Goal: Information Seeking & Learning: Learn about a topic

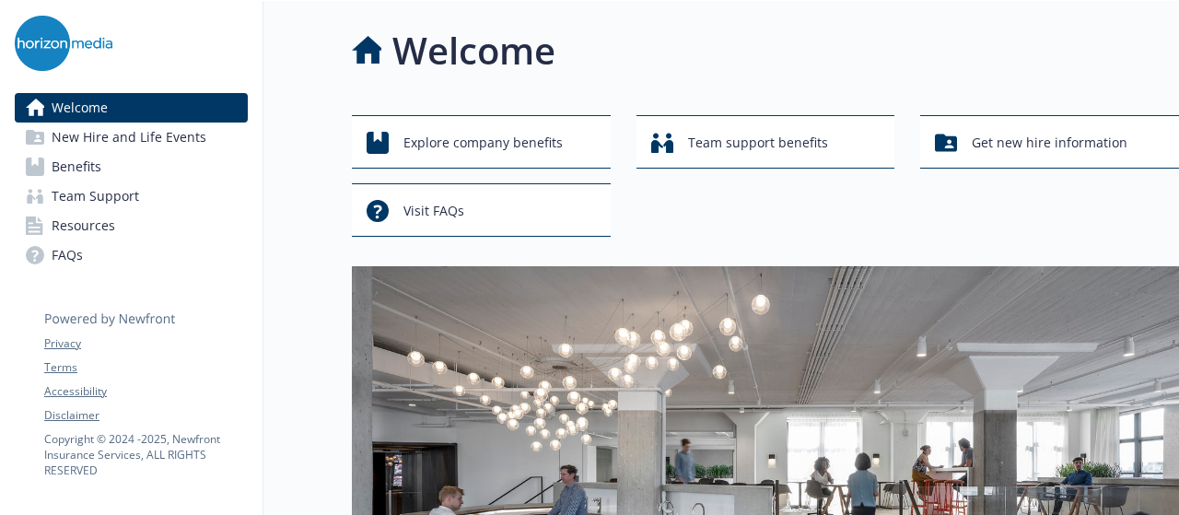
click at [87, 174] on span "Benefits" at bounding box center [77, 166] width 50 height 29
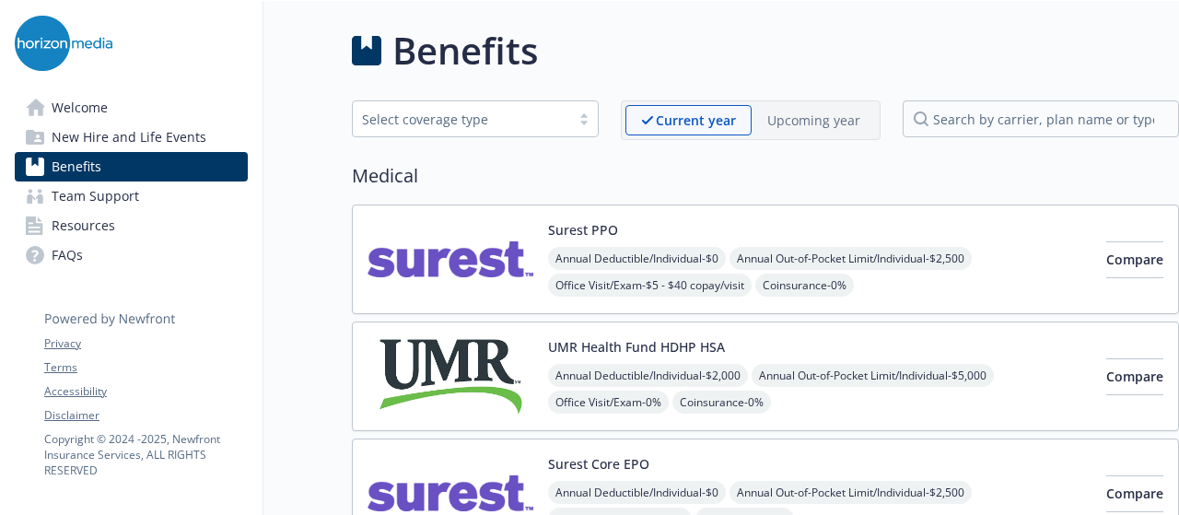
click at [126, 106] on link "Welcome" at bounding box center [131, 107] width 233 height 29
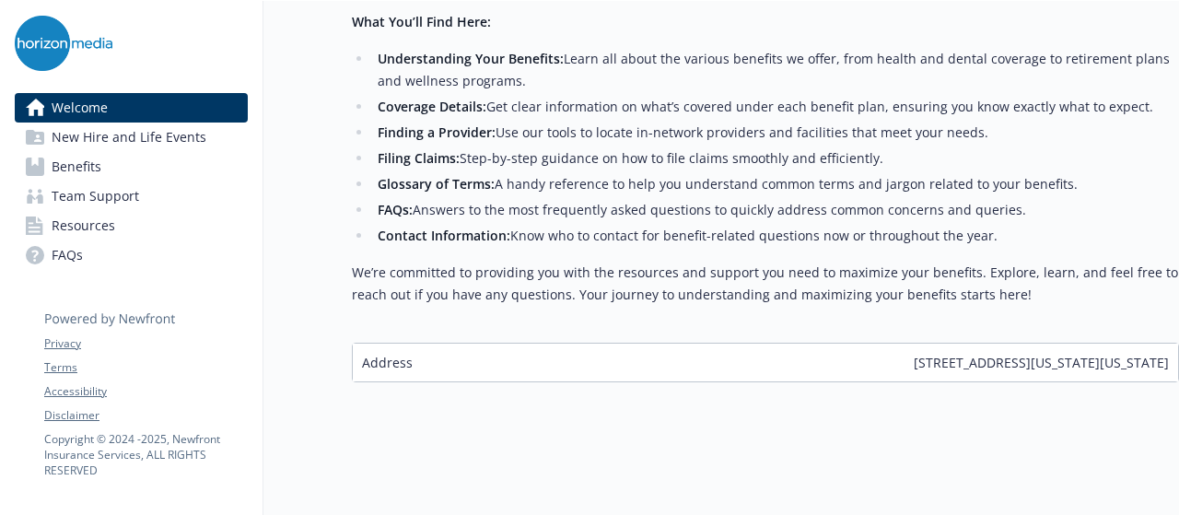
scroll to position [847, 0]
click at [150, 246] on link "FAQs" at bounding box center [131, 254] width 233 height 29
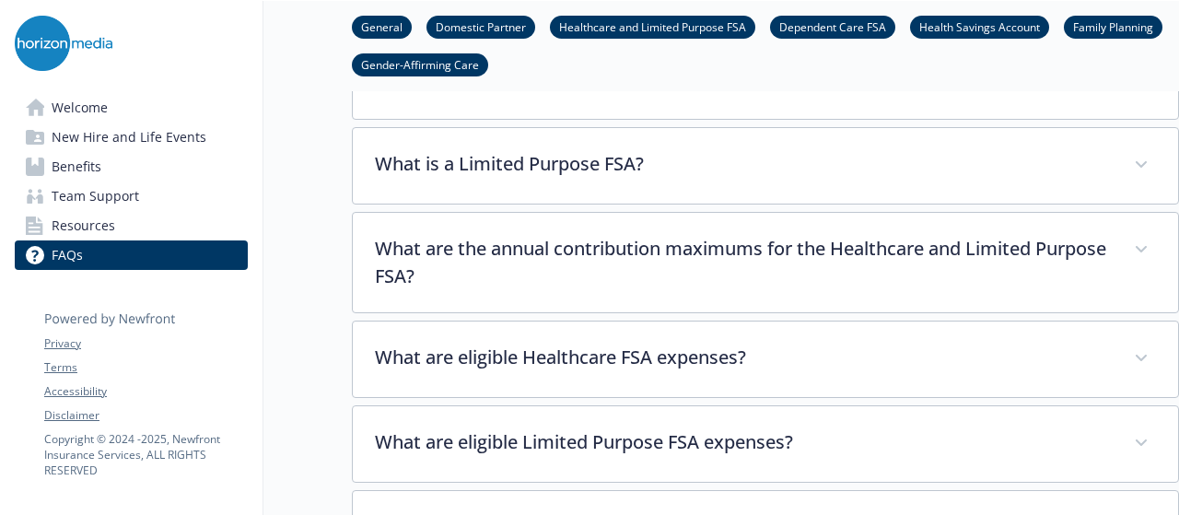
scroll to position [1860, 0]
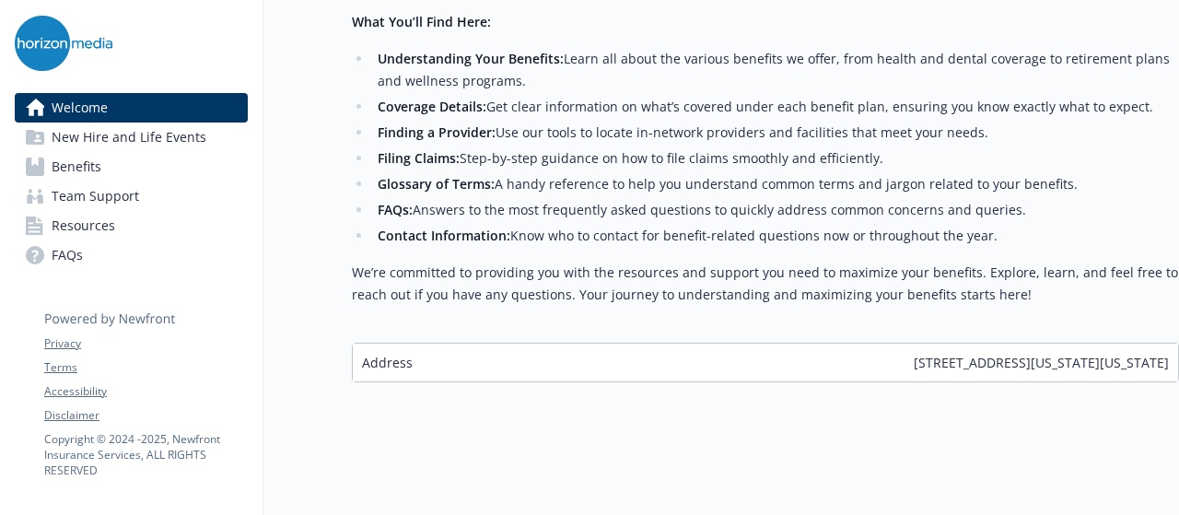
scroll to position [847, 0]
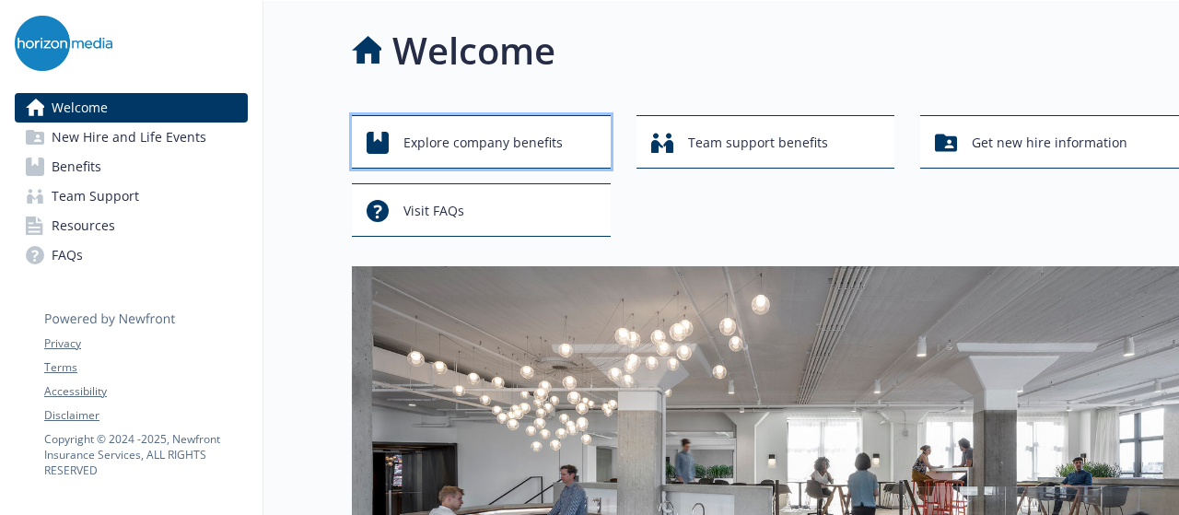
click at [523, 135] on span "Explore company benefits" at bounding box center [483, 142] width 159 height 35
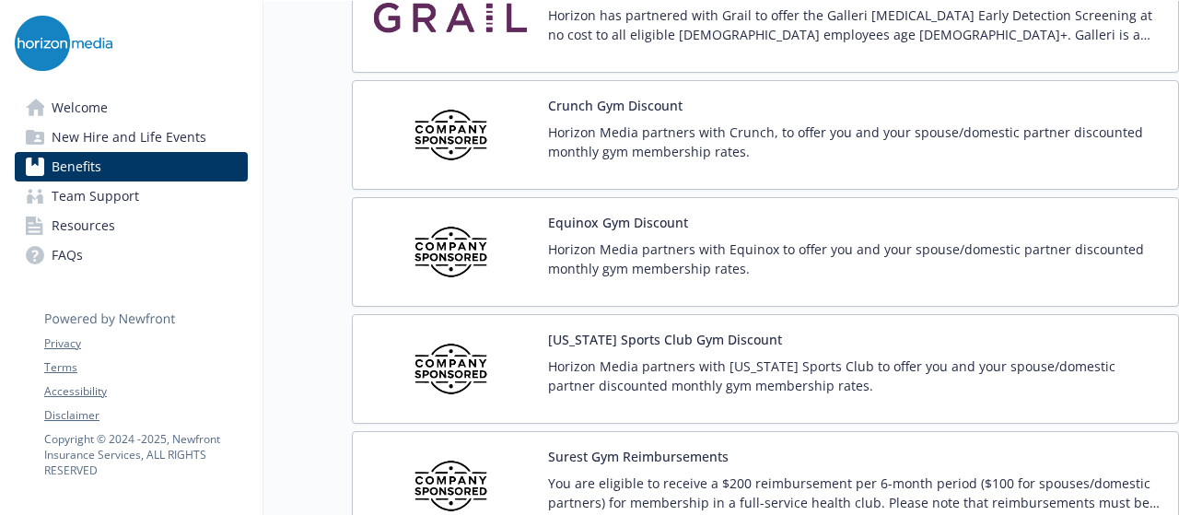
scroll to position [4819, 0]
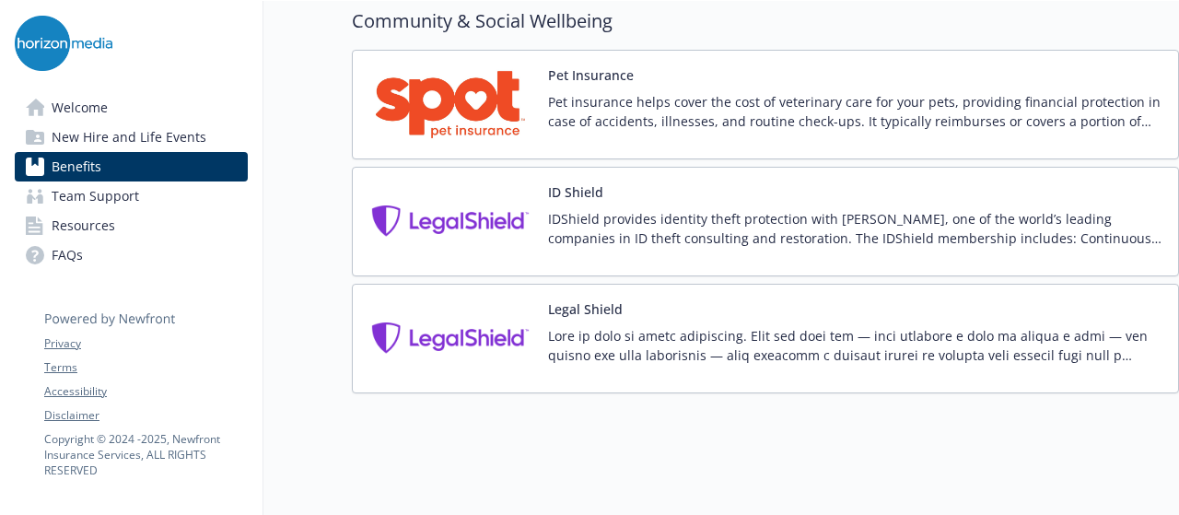
click at [170, 217] on link "Resources" at bounding box center [131, 225] width 233 height 29
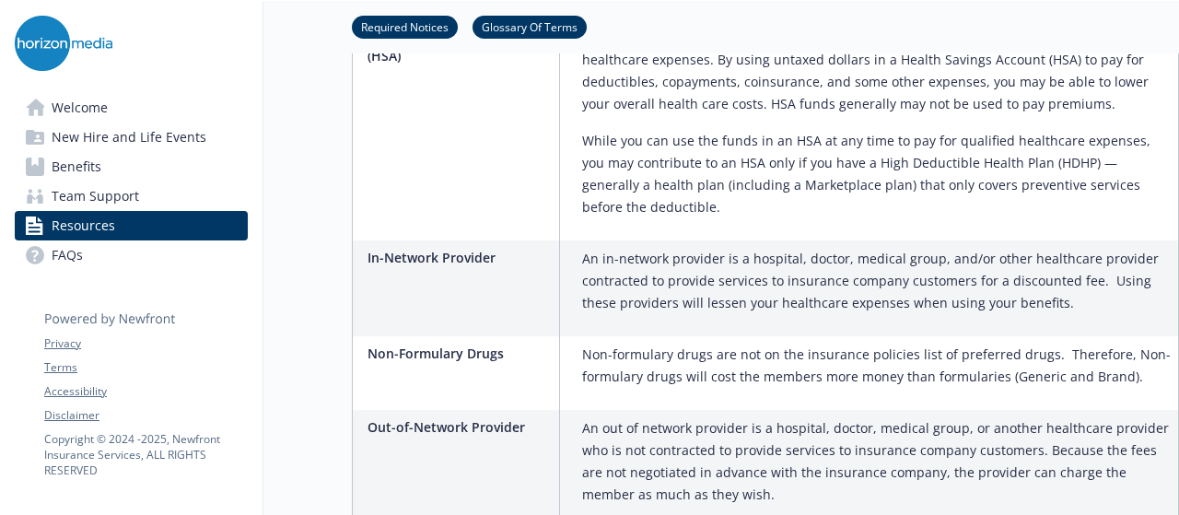
scroll to position [3067, 0]
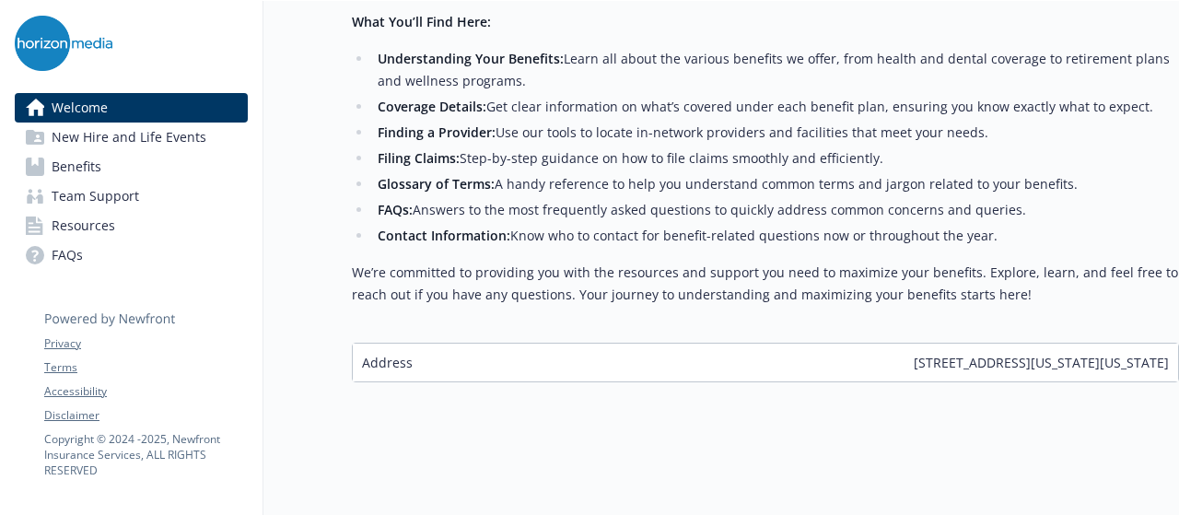
scroll to position [847, 0]
